Goal: Task Accomplishment & Management: Manage account settings

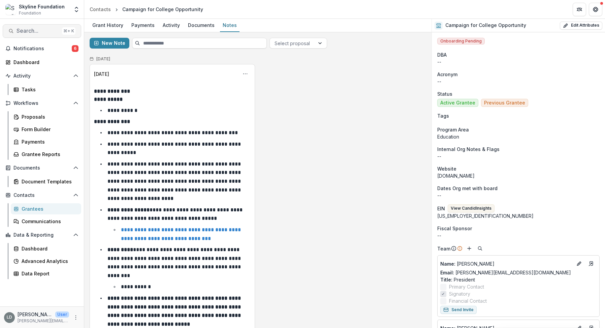
click at [44, 31] on span "Search..." at bounding box center [37, 31] width 43 height 6
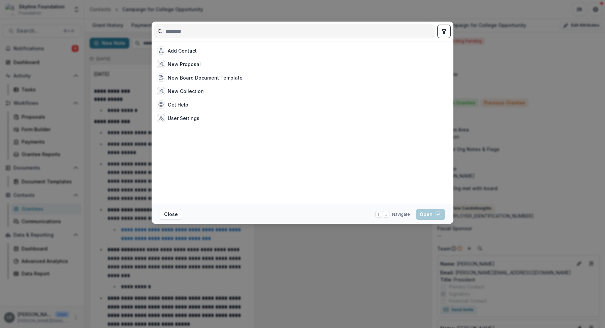
click at [130, 156] on div "Add Contact New Proposal New Board Document Template New Collection Get Help Us…" at bounding box center [302, 164] width 605 height 328
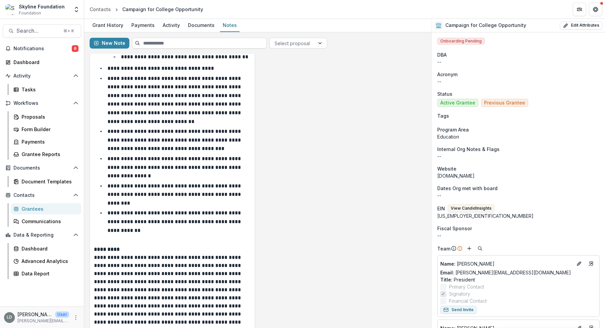
scroll to position [1221, 0]
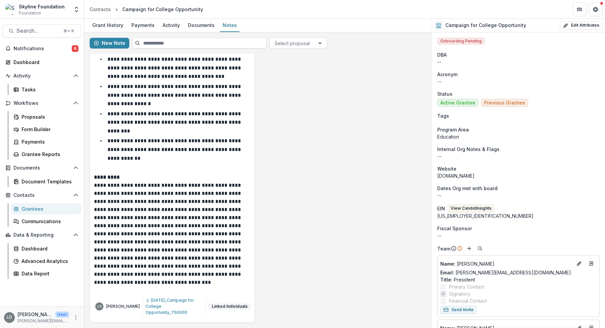
click at [225, 309] on button "Linked Individuals" at bounding box center [230, 305] width 42 height 5
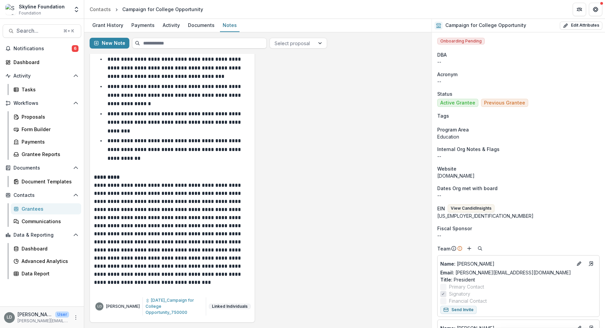
click at [227, 309] on button "Linked Individuals" at bounding box center [230, 305] width 42 height 5
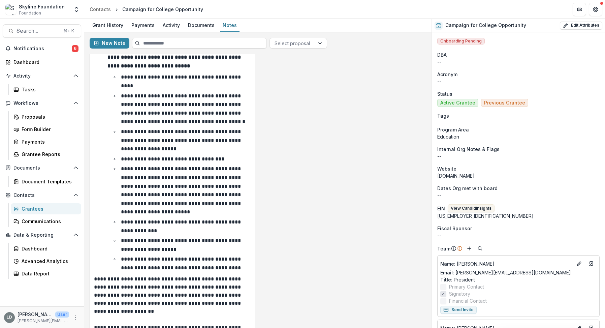
scroll to position [0, 0]
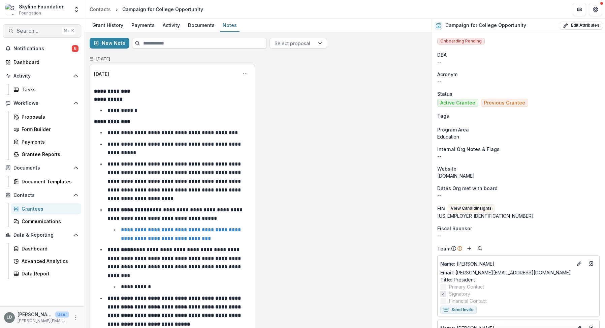
click at [35, 36] on button "Search... ⌘ + K" at bounding box center [42, 30] width 78 height 13
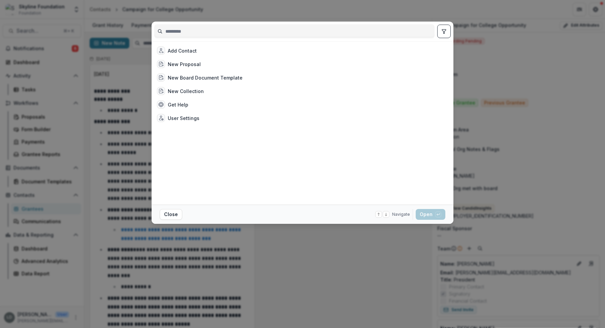
click at [137, 82] on div "Add Contact New Proposal New Board Document Template New Collection Get Help Us…" at bounding box center [302, 164] width 605 height 328
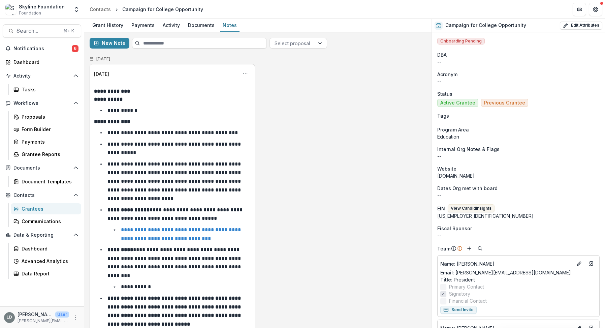
click at [116, 45] on button "New Note" at bounding box center [110, 43] width 40 height 11
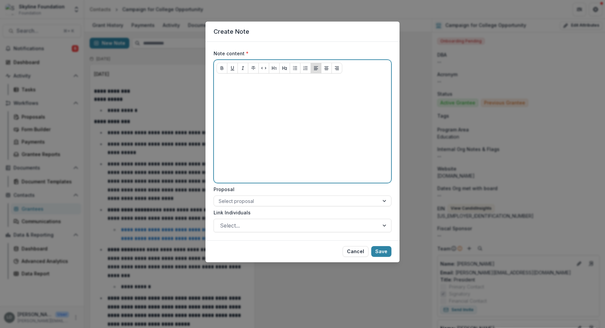
click at [282, 110] on div at bounding box center [302, 129] width 172 height 101
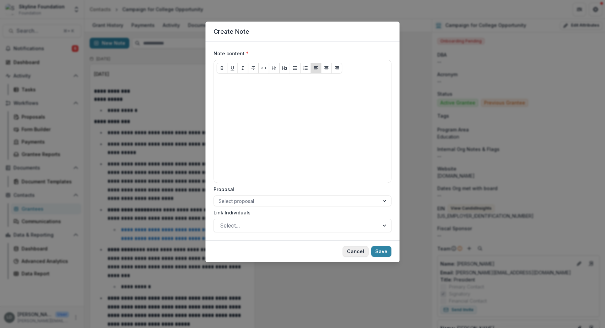
click at [360, 251] on button "Cancel" at bounding box center [355, 251] width 26 height 11
